Goal: Check status

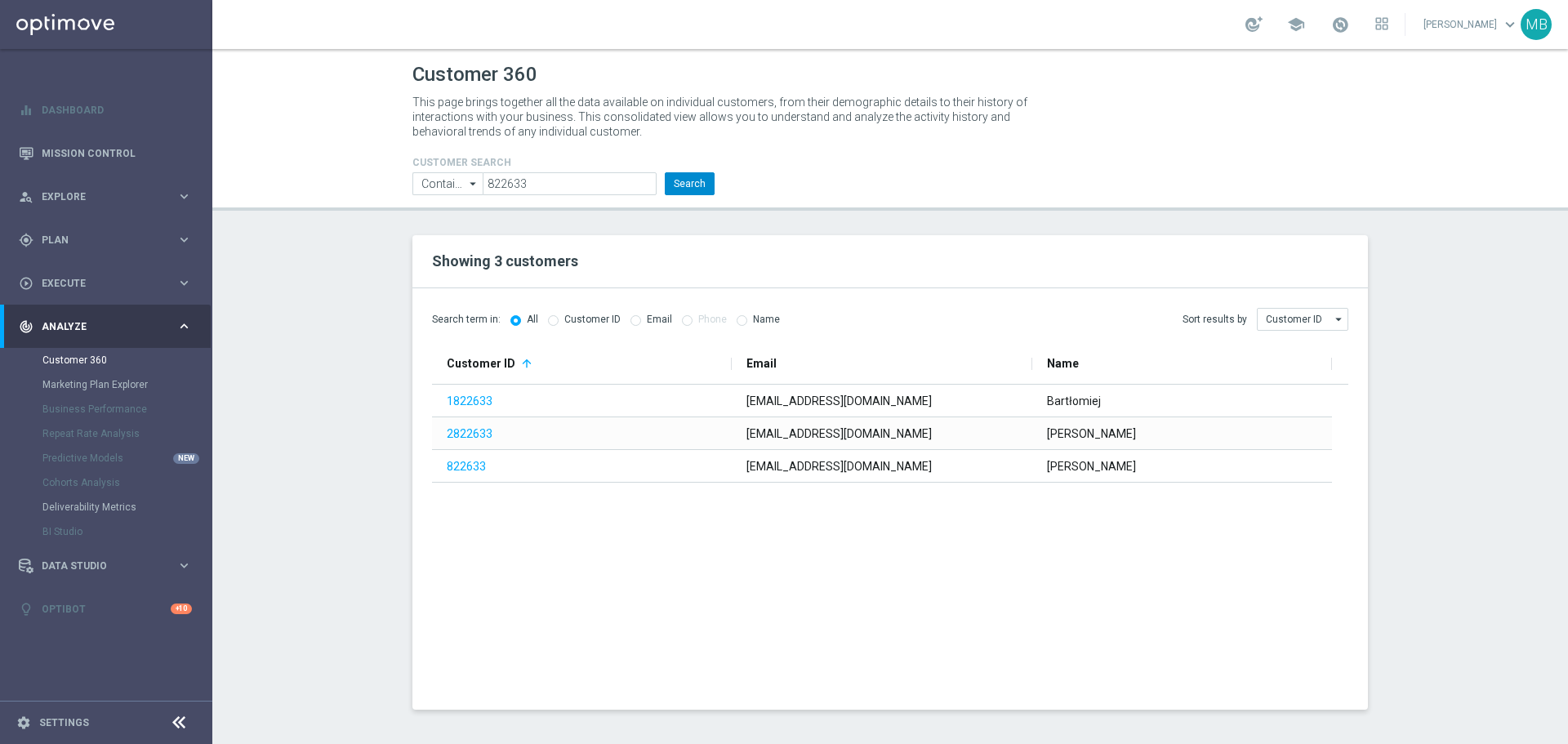
click at [680, 177] on button "Search" at bounding box center [690, 184] width 50 height 23
click at [707, 192] on button "Search" at bounding box center [690, 184] width 50 height 23
click at [670, 186] on button "Search" at bounding box center [690, 184] width 50 height 23
click at [301, 550] on section "Showing 3 customers Search term in: All Customer ID Email Phone Name Sort resul…" at bounding box center [890, 471] width 1356 height 474
